Goal: Use online tool/utility: Utilize a website feature to perform a specific function

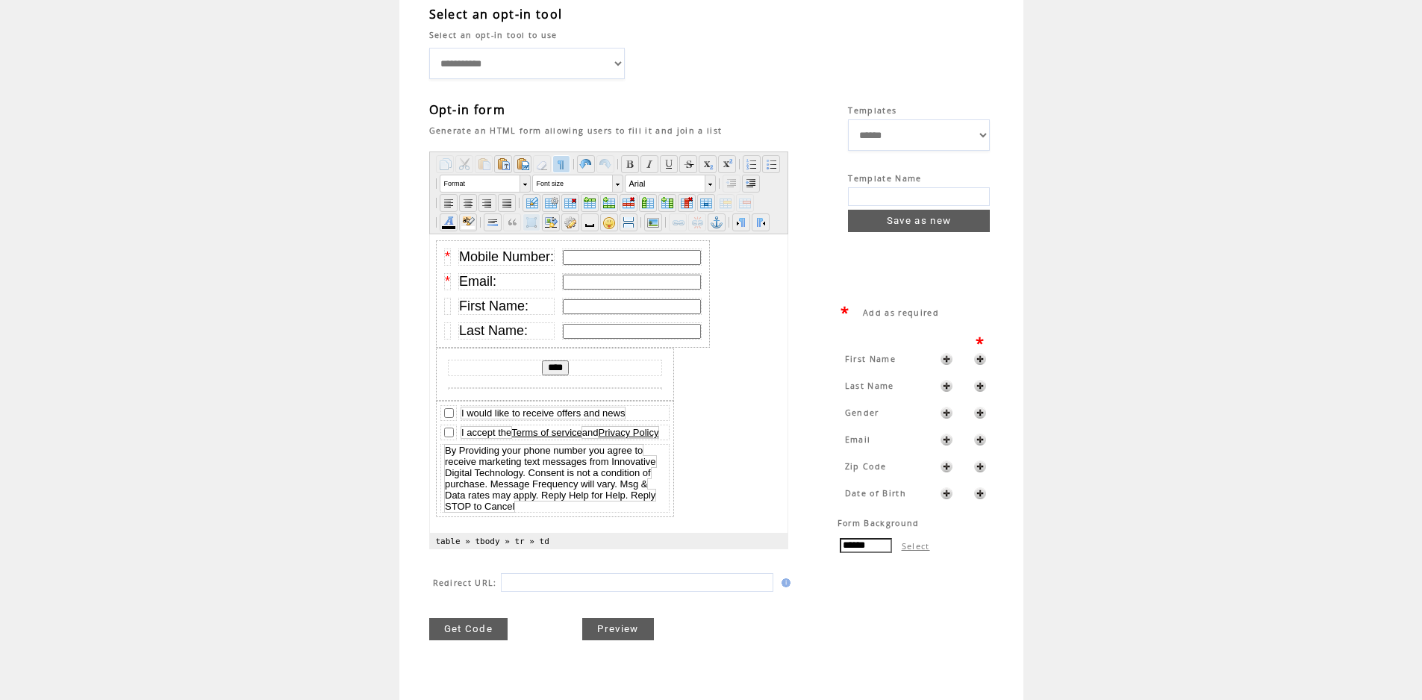
click at [491, 617] on table "Get Code Preview" at bounding box center [541, 618] width 225 height 45
click at [491, 622] on link "Get Code" at bounding box center [468, 629] width 79 height 22
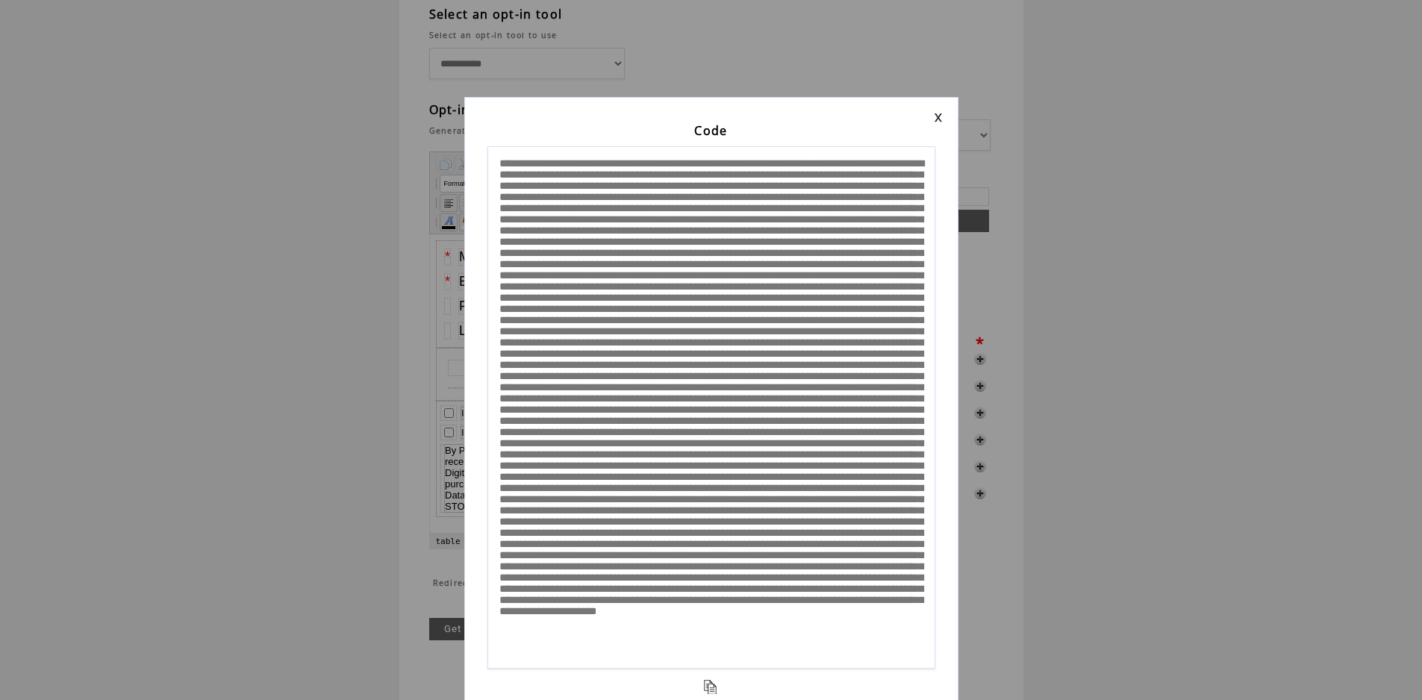
click at [650, 476] on textarea at bounding box center [712, 407] width 448 height 523
click at [1192, 481] on div "Code" at bounding box center [711, 350] width 1422 height 700
click at [937, 122] on td "Code" at bounding box center [711, 134] width 463 height 24
click at [948, 120] on div "Code" at bounding box center [711, 403] width 494 height 613
click at [939, 117] on link at bounding box center [938, 118] width 9 height 10
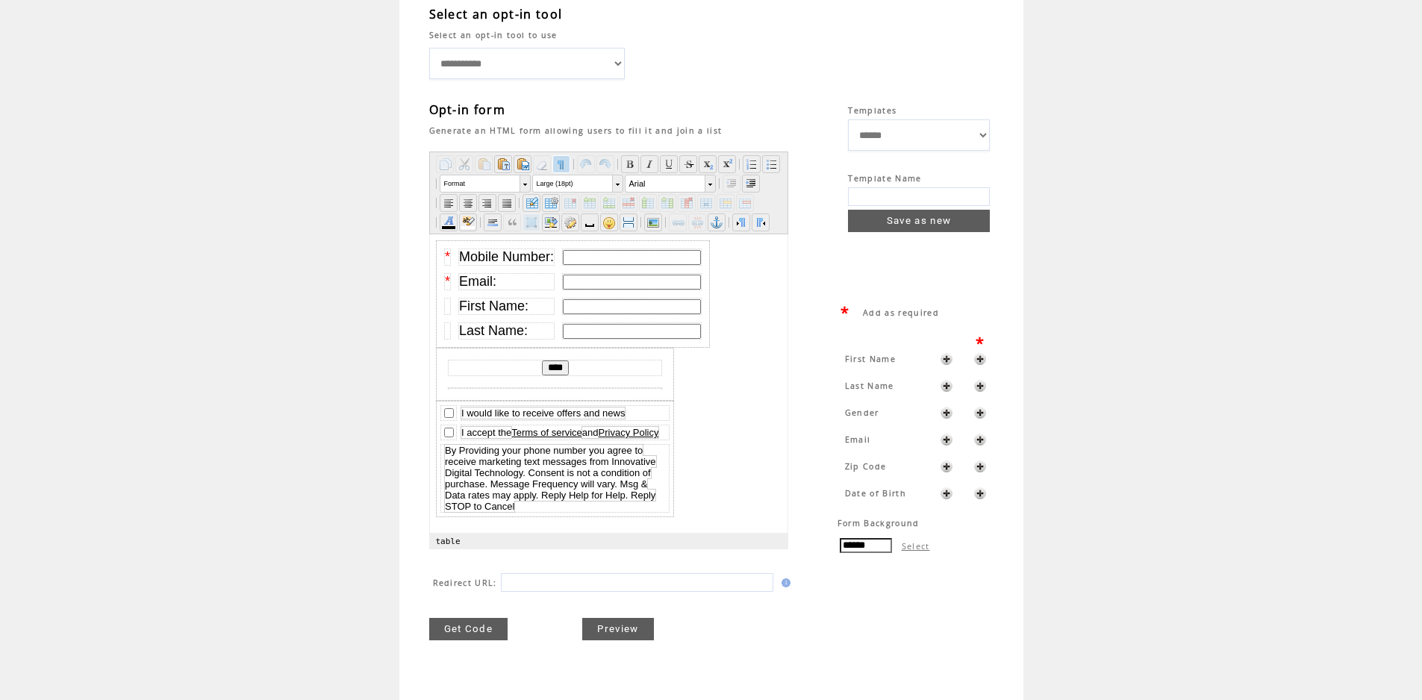
drag, startPoint x: 660, startPoint y: 300, endPoint x: 446, endPoint y: 234, distance: 224.4
click at [446, 234] on html "* Mobile Number: * Email: First Name: Last Name: **** I would like to receive o…" at bounding box center [608, 383] width 358 height 299
click at [613, 188] on label "Font size" at bounding box center [573, 183] width 80 height 16
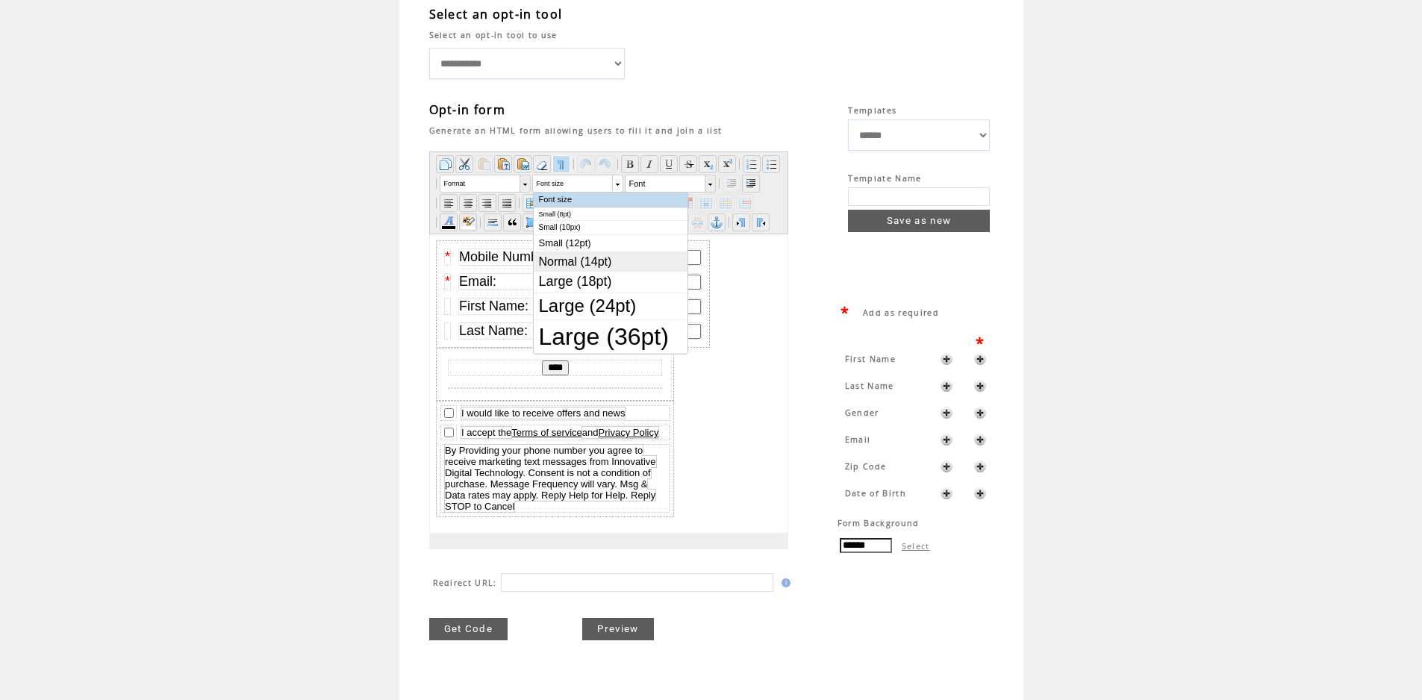
click at [622, 256] on span "Normal (14pt)" at bounding box center [604, 262] width 130 height 14
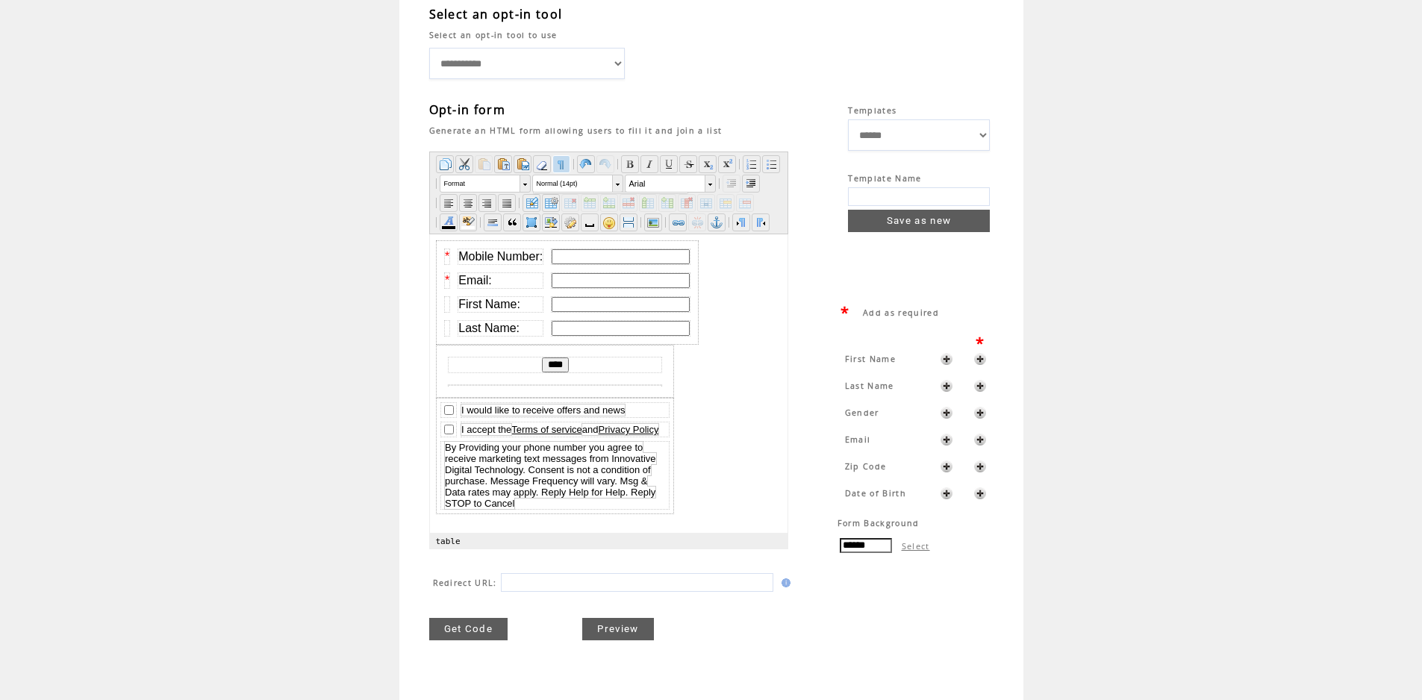
click at [746, 369] on body "* Mobile Number: * Email: First Name: Last Name: **** I would like to receive o…" at bounding box center [608, 383] width 346 height 287
drag, startPoint x: 601, startPoint y: 528, endPoint x: 435, endPoint y: 420, distance: 198.2
click at [435, 420] on html "* Mobile Number: * Email: First Name: Last Name: **** I would like to receive o…" at bounding box center [608, 383] width 358 height 299
click at [623, 185] on li "Font size Font size Small (8pt) Small (10px) Small (12pt) Normal (14pt) Large (…" at bounding box center [577, 184] width 91 height 18
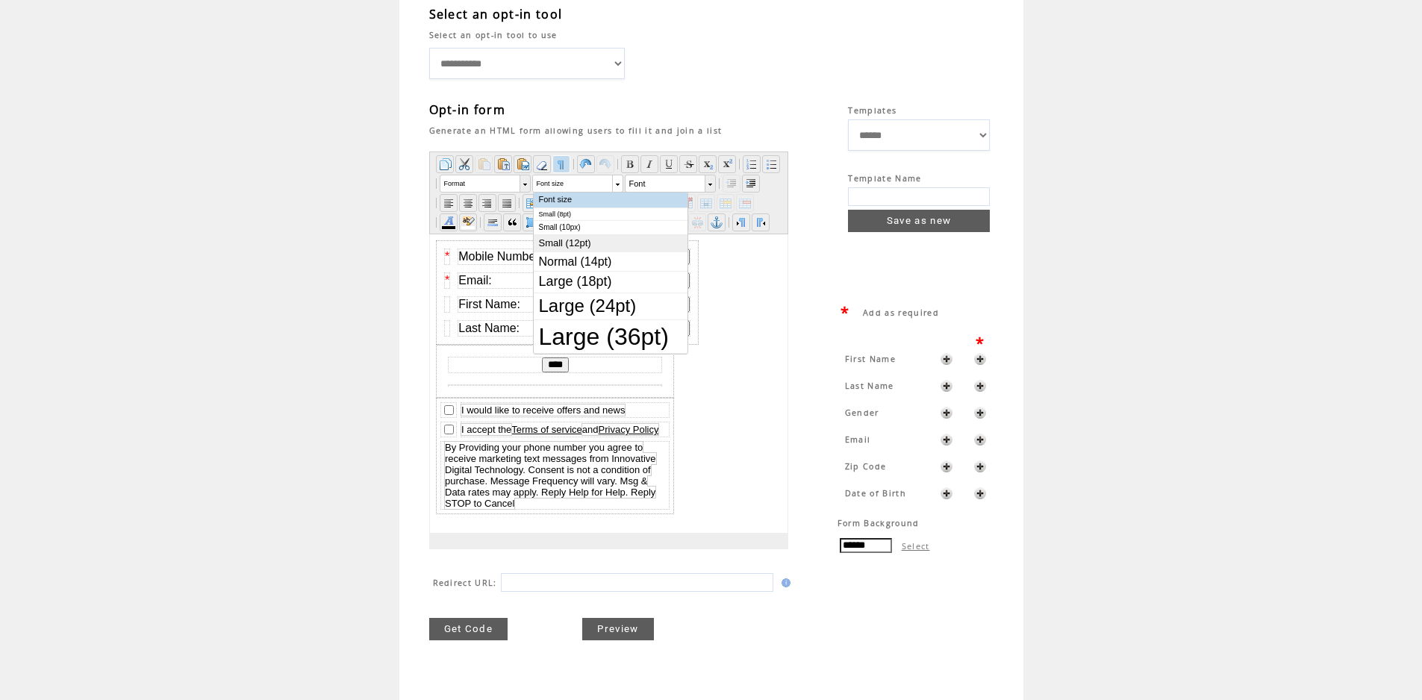
click at [602, 242] on span "Small (12pt)" at bounding box center [604, 243] width 130 height 12
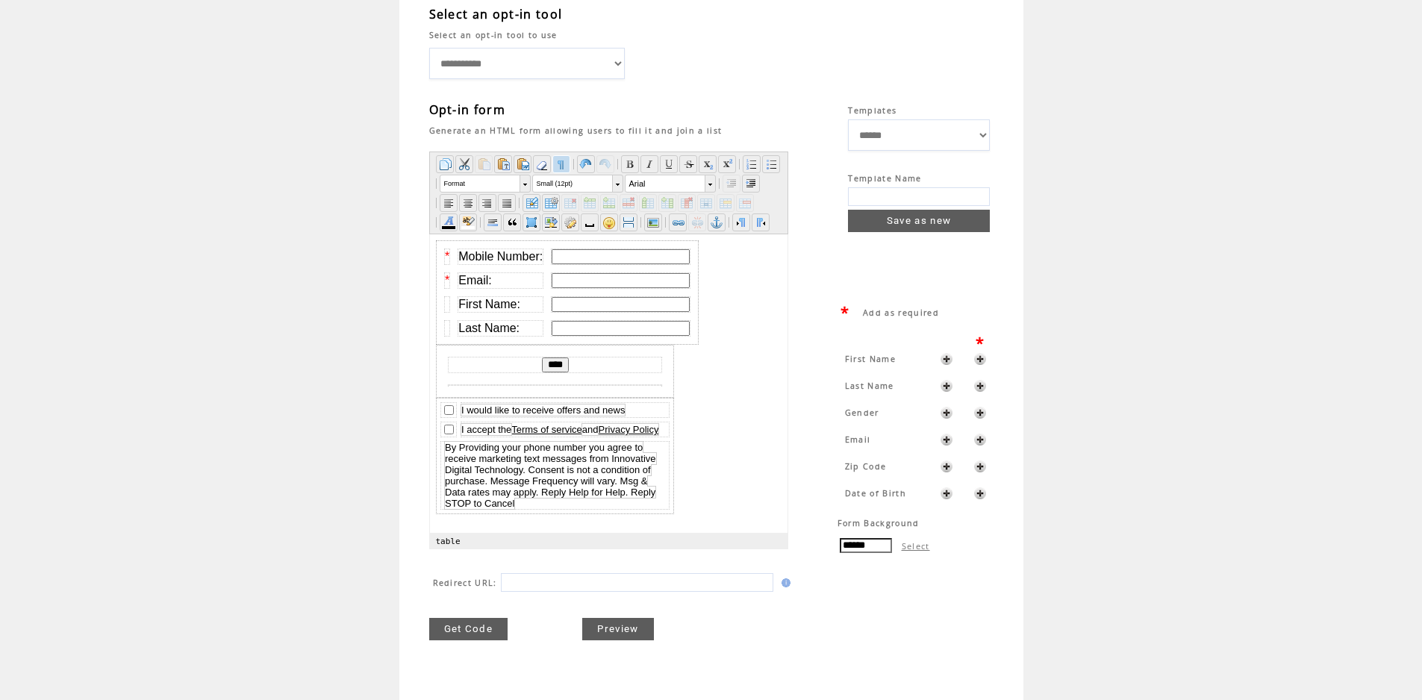
click at [494, 620] on link "Get Code" at bounding box center [468, 629] width 79 height 22
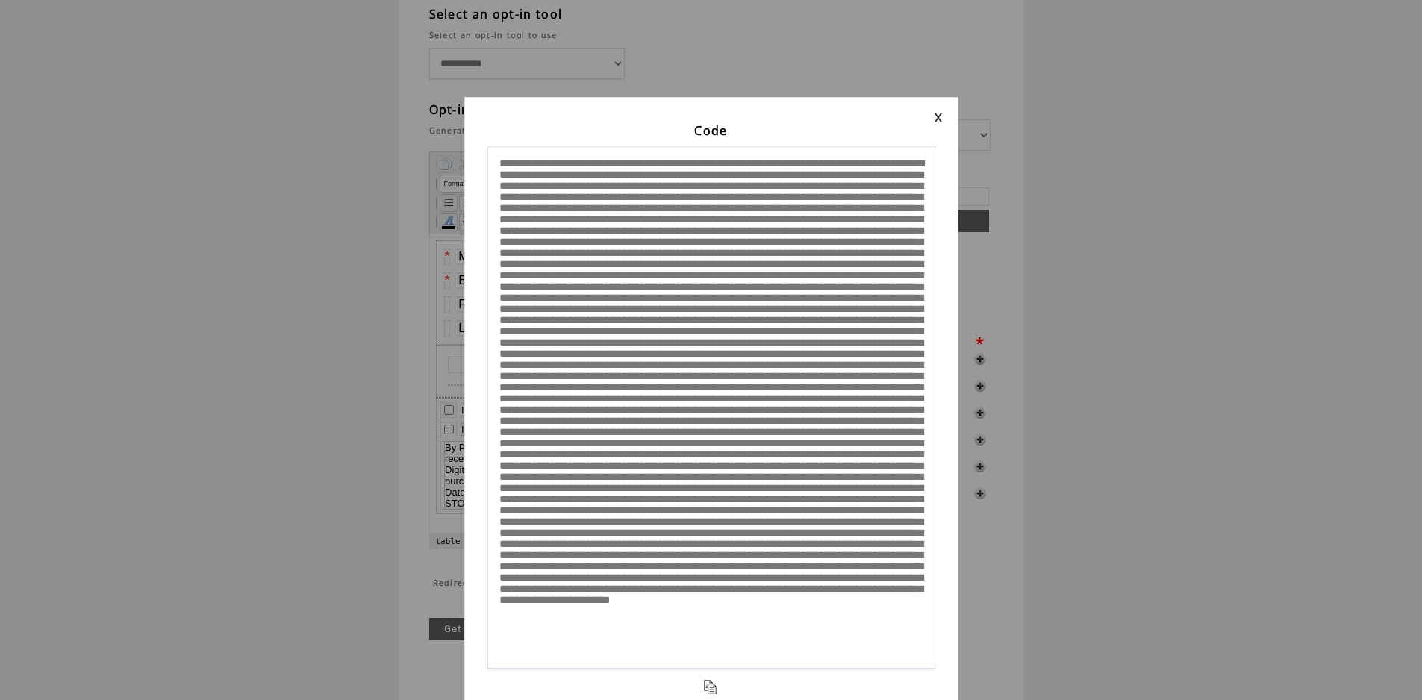
click at [635, 452] on textarea at bounding box center [712, 407] width 448 height 523
click at [929, 116] on td at bounding box center [711, 118] width 463 height 10
click at [940, 114] on link at bounding box center [938, 118] width 9 height 10
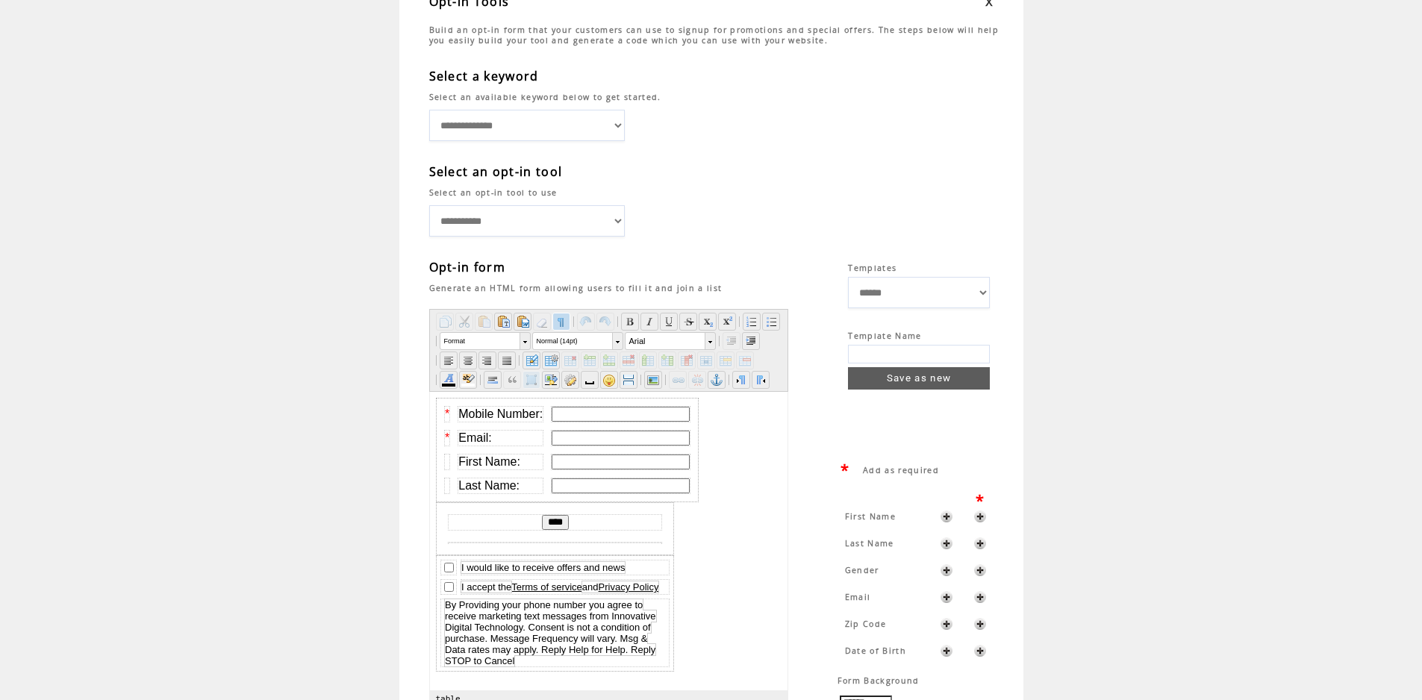
scroll to position [149, 0]
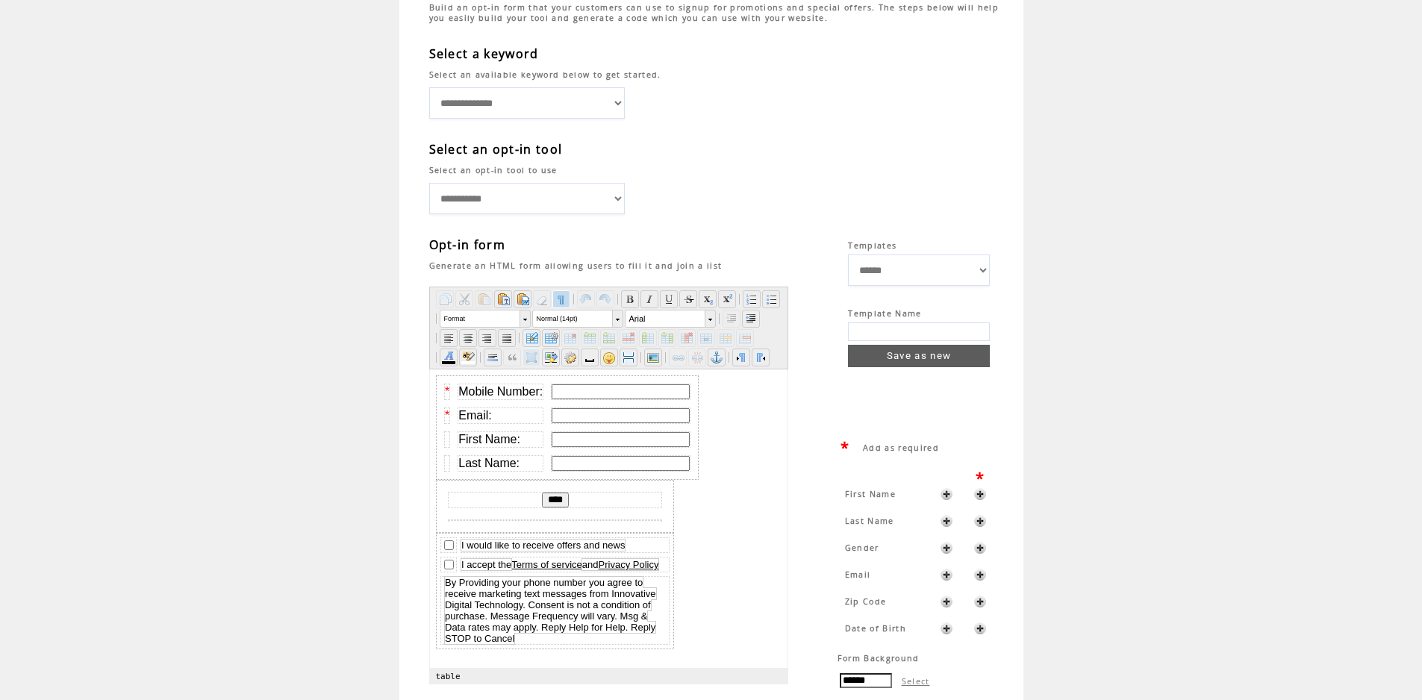
drag, startPoint x: 580, startPoint y: 502, endPoint x: 521, endPoint y: 511, distance: 59.7
click at [521, 508] on td "****" at bounding box center [554, 500] width 214 height 16
click at [613, 315] on label "Font size" at bounding box center [573, 319] width 80 height 16
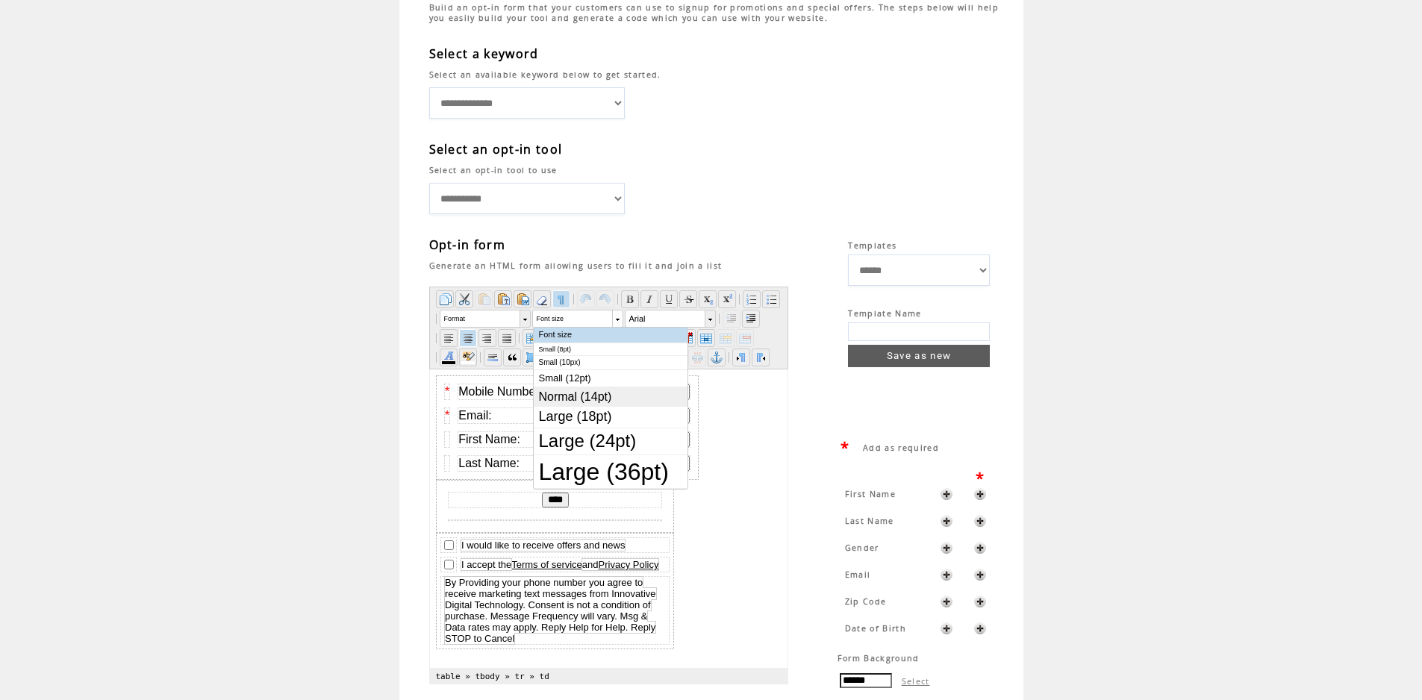
click at [582, 399] on span "Normal (14pt)" at bounding box center [604, 397] width 130 height 14
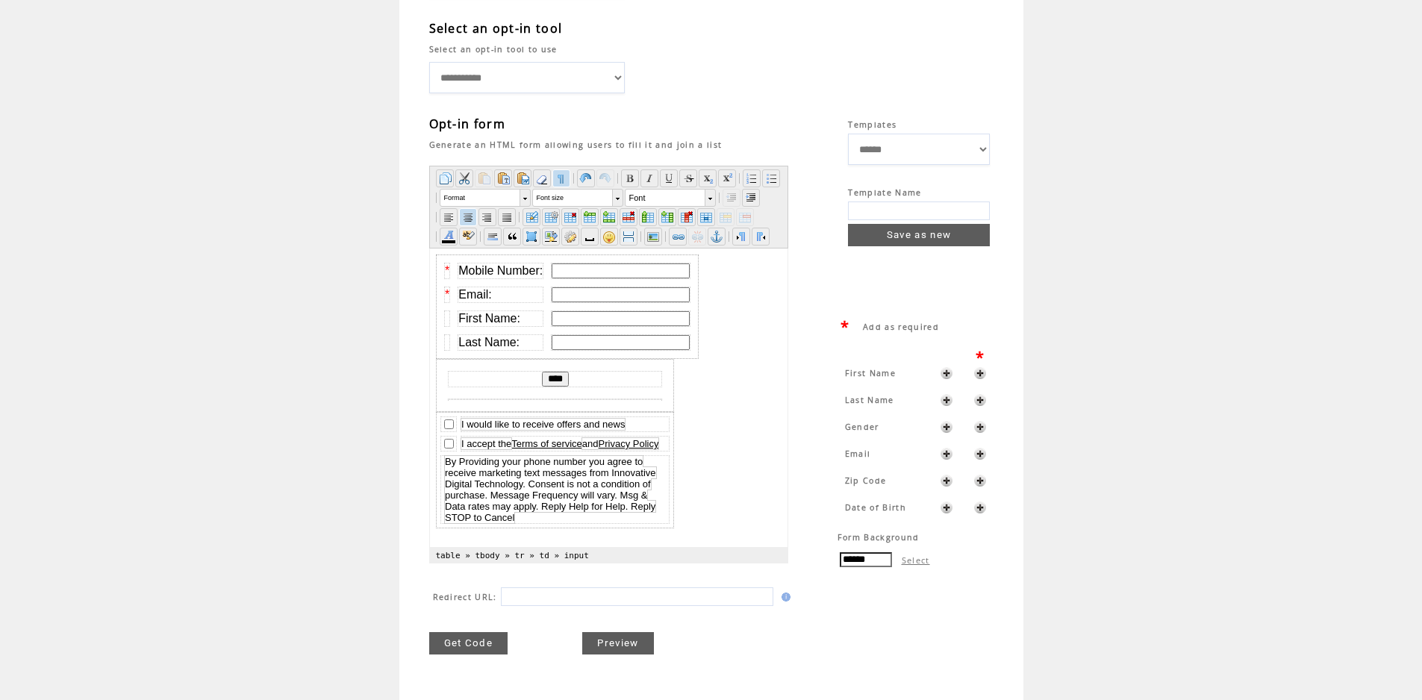
scroll to position [285, 0]
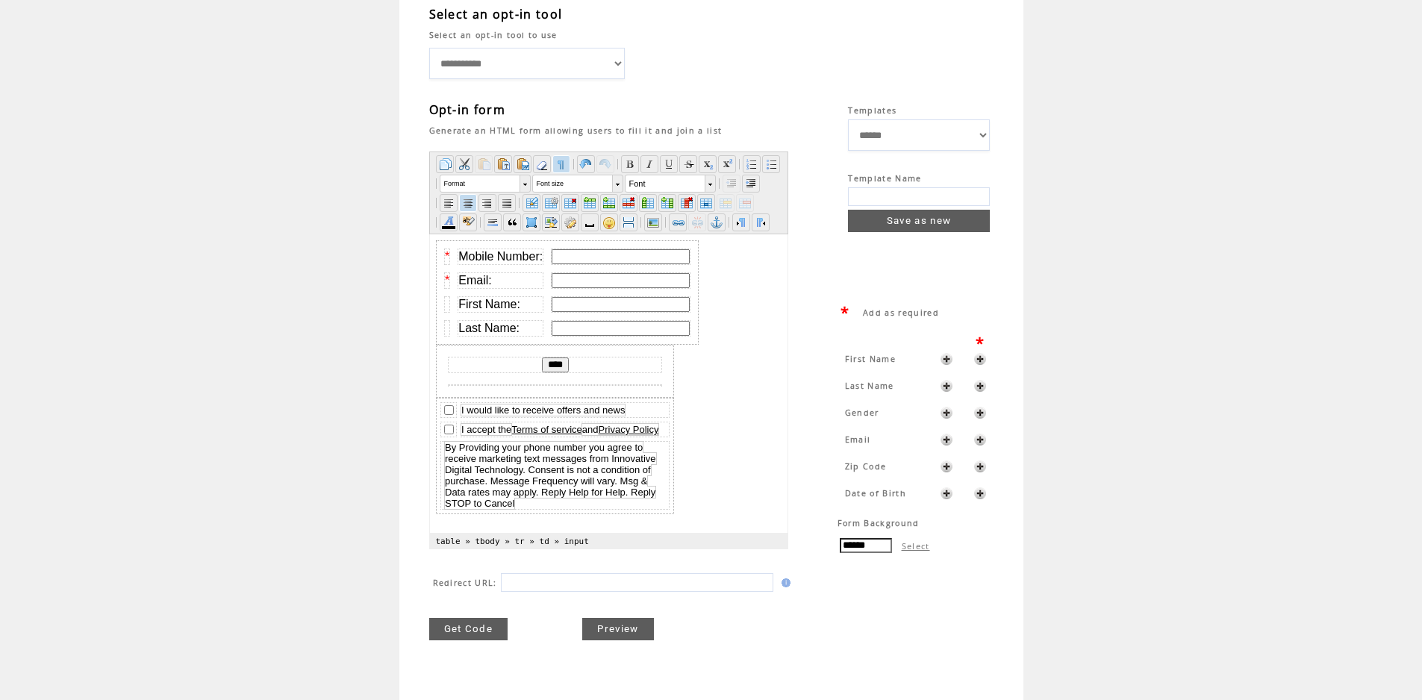
click at [485, 624] on link "Get Code" at bounding box center [468, 629] width 79 height 22
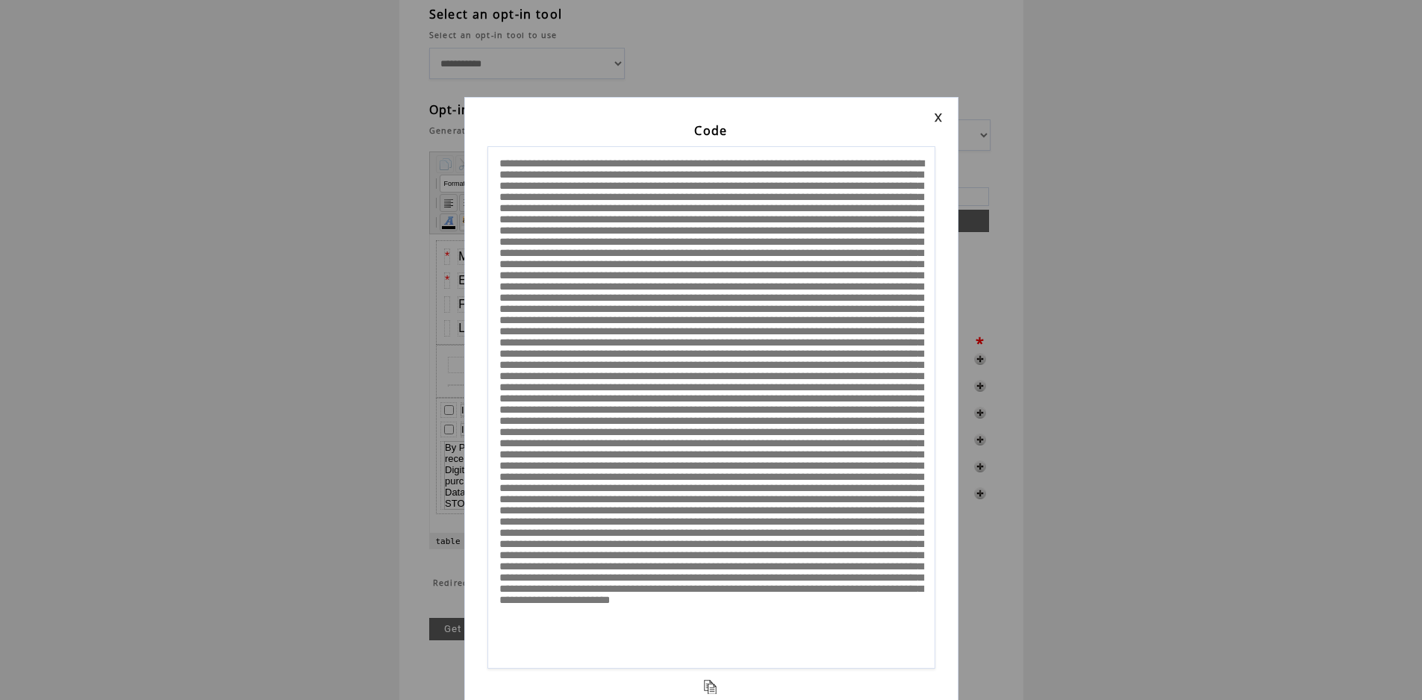
scroll to position [0, 0]
click at [631, 473] on textarea at bounding box center [712, 407] width 448 height 523
click at [941, 116] on link at bounding box center [938, 118] width 9 height 10
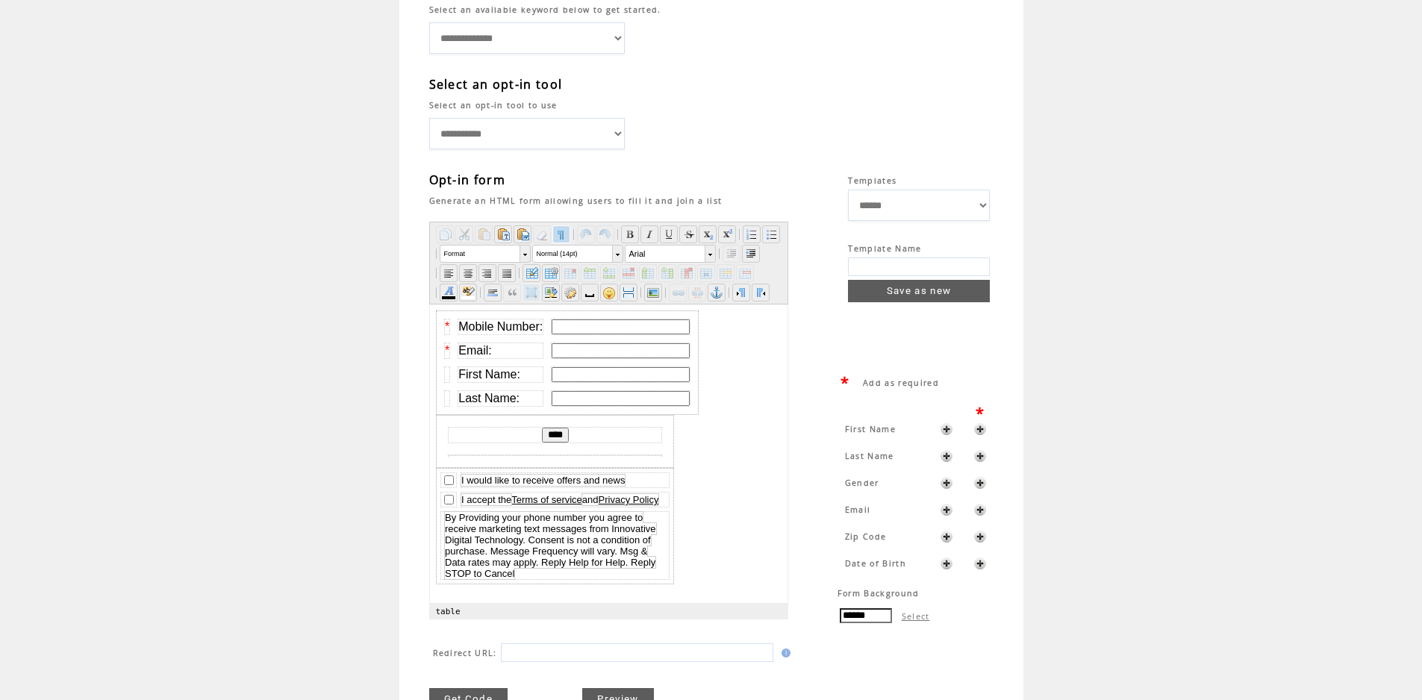
scroll to position [224, 0]
